Goal: Check status: Check status

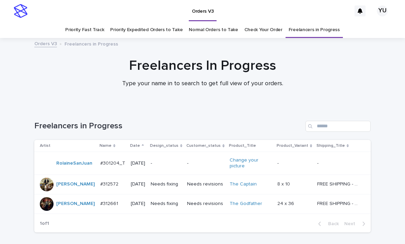
scroll to position [23, 0]
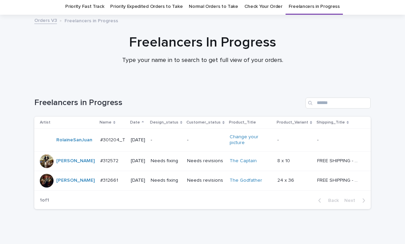
click at [397, 110] on div "Loading... Saving… Loading... Saving… Freelancers in Progress Artist Name Date …" at bounding box center [202, 166] width 405 height 165
click at [104, 10] on link "Priority Fast Track" at bounding box center [84, 7] width 39 height 16
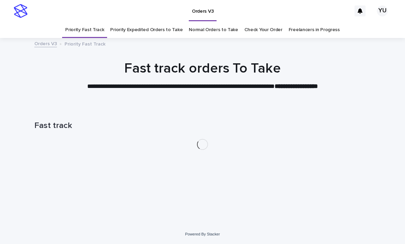
scroll to position [22, 0]
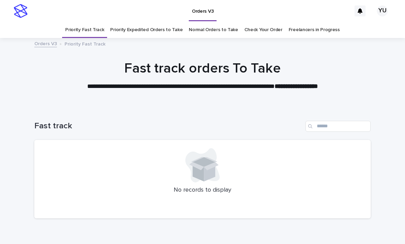
click at [182, 22] on link "Priority Expedited Orders to Take" at bounding box center [146, 30] width 72 height 16
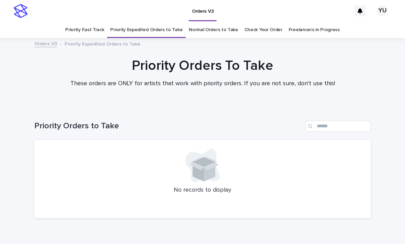
click at [215, 22] on link "Normal Orders to Take" at bounding box center [213, 30] width 49 height 16
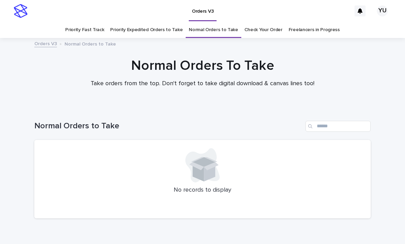
click at [98, 22] on link "Priority Fast Track" at bounding box center [84, 30] width 39 height 16
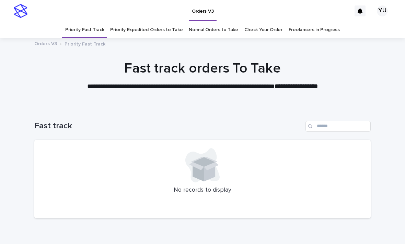
click at [266, 22] on link "Check Your Order" at bounding box center [263, 30] width 38 height 16
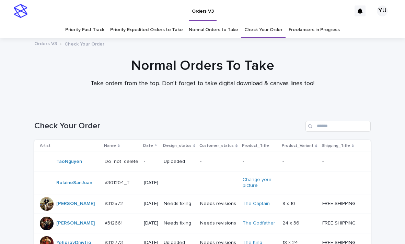
click at [99, 22] on link "Priority Fast Track" at bounding box center [84, 30] width 39 height 16
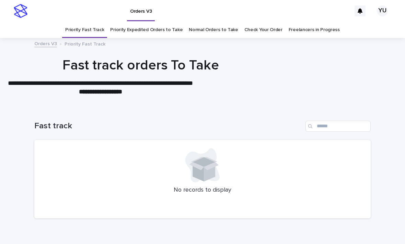
scroll to position [12, 0]
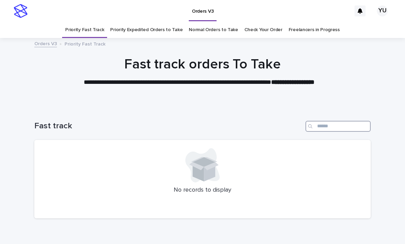
click at [340, 121] on input "Search" at bounding box center [337, 126] width 65 height 11
click at [315, 22] on link "Freelancers in Progress" at bounding box center [313, 30] width 51 height 16
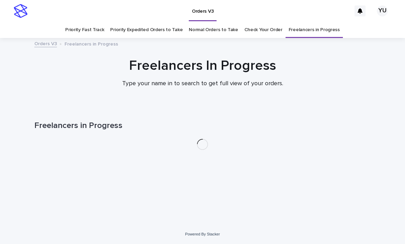
scroll to position [22, 0]
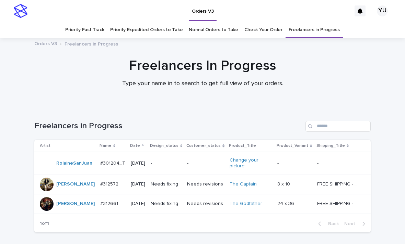
click at [265, 22] on link "Check Your Order" at bounding box center [263, 30] width 38 height 16
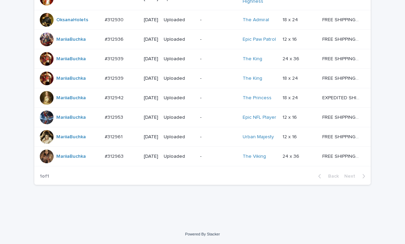
scroll to position [583, 0]
click at [299, 155] on p "24 x 36" at bounding box center [291, 156] width 18 height 7
click at [297, 140] on p "12 x 16" at bounding box center [290, 136] width 16 height 7
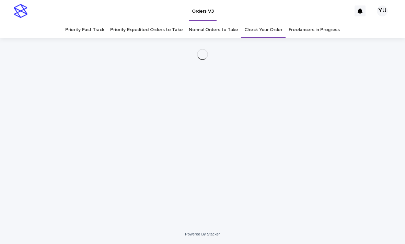
scroll to position [22, 0]
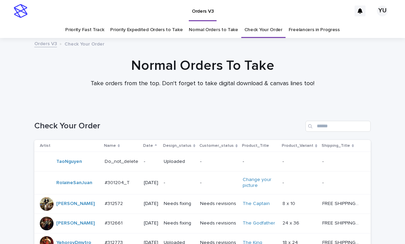
click at [317, 28] on link "Freelancers in Progress" at bounding box center [313, 30] width 51 height 16
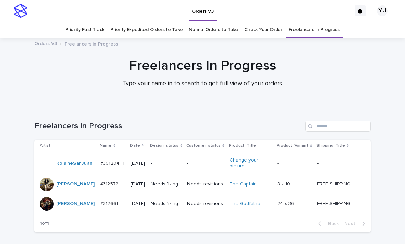
scroll to position [22, 0]
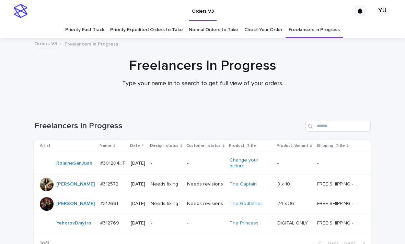
click at [298, 219] on p "DIGITAL ONLY" at bounding box center [293, 222] width 32 height 7
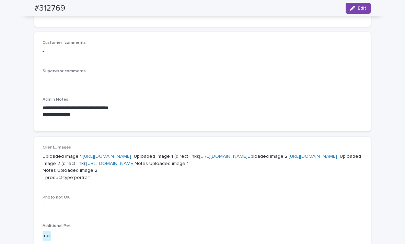
scroll to position [164, 0]
click at [131, 154] on link "[URL][DOMAIN_NAME]" at bounding box center [107, 156] width 48 height 5
click at [288, 159] on link "[URL][DOMAIN_NAME]" at bounding box center [312, 156] width 48 height 5
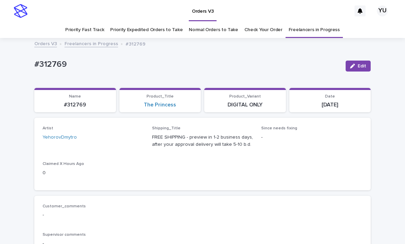
scroll to position [0, 0]
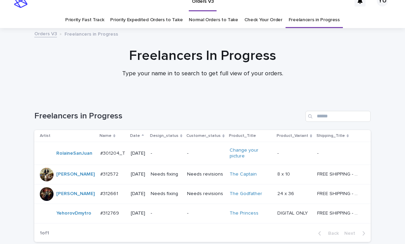
scroll to position [22, 0]
